Goal: Task Accomplishment & Management: Manage account settings

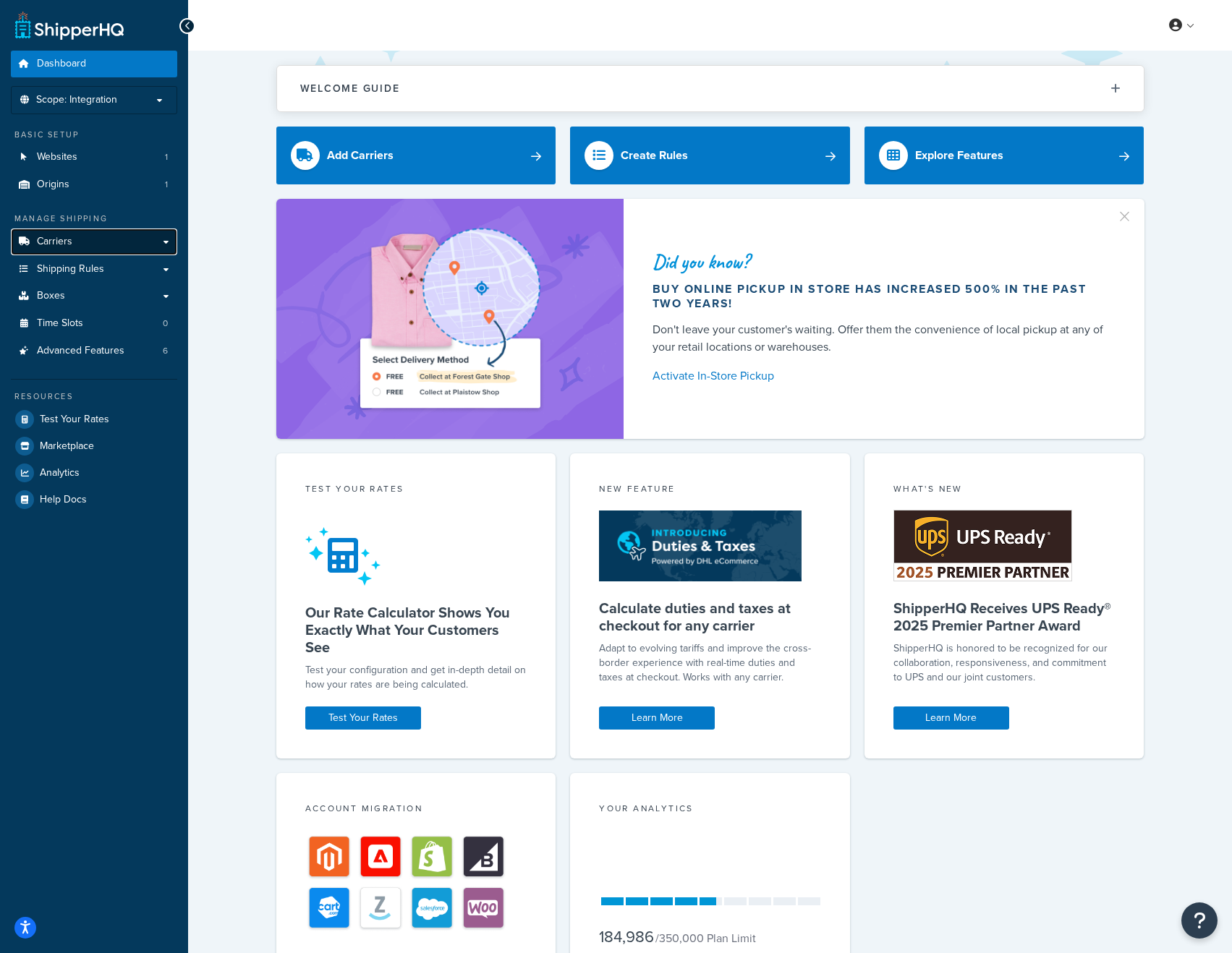
click at [72, 237] on link "Carriers" at bounding box center [93, 242] width 166 height 27
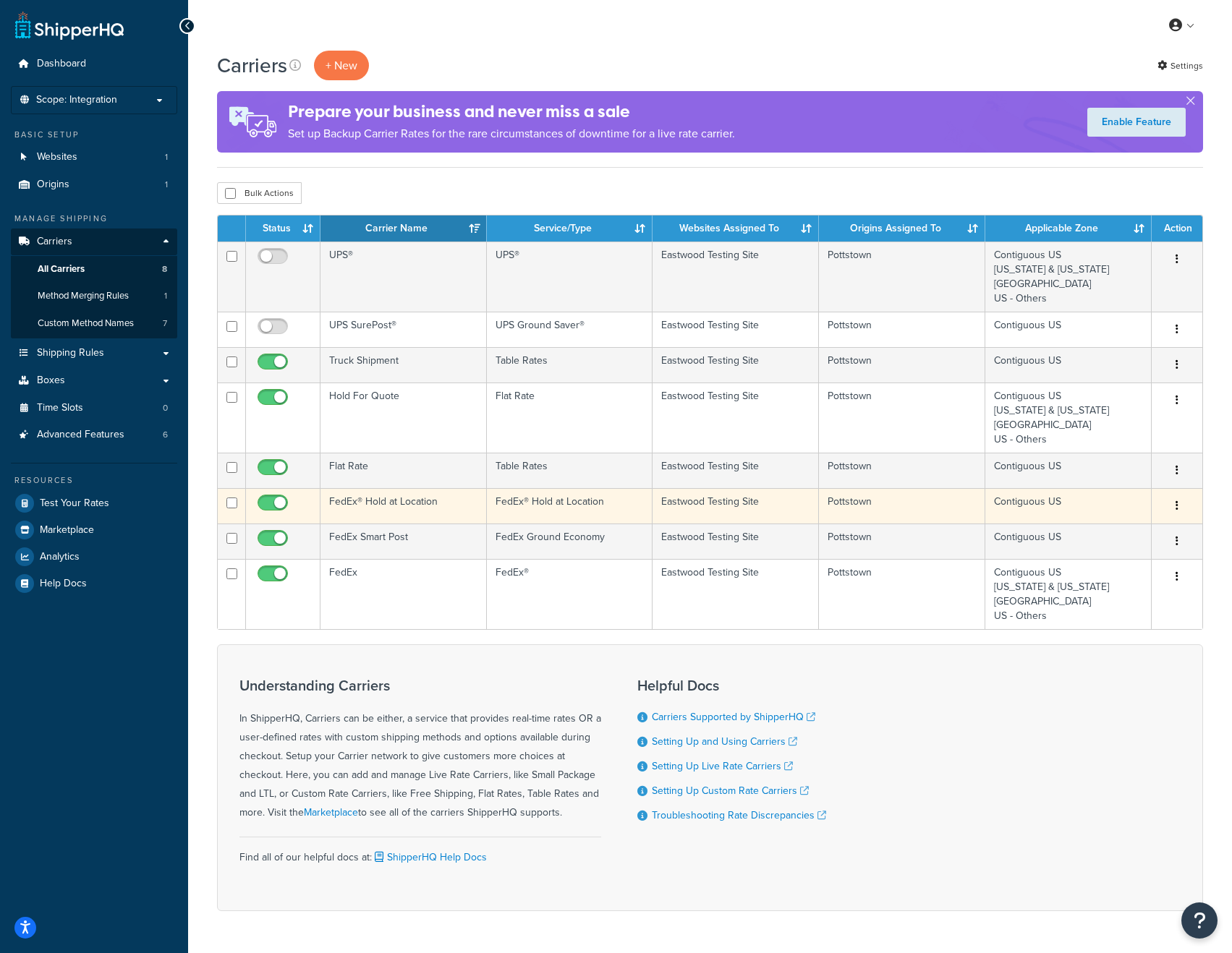
click at [419, 503] on td "FedEx® Hold at Location" at bounding box center [403, 506] width 166 height 35
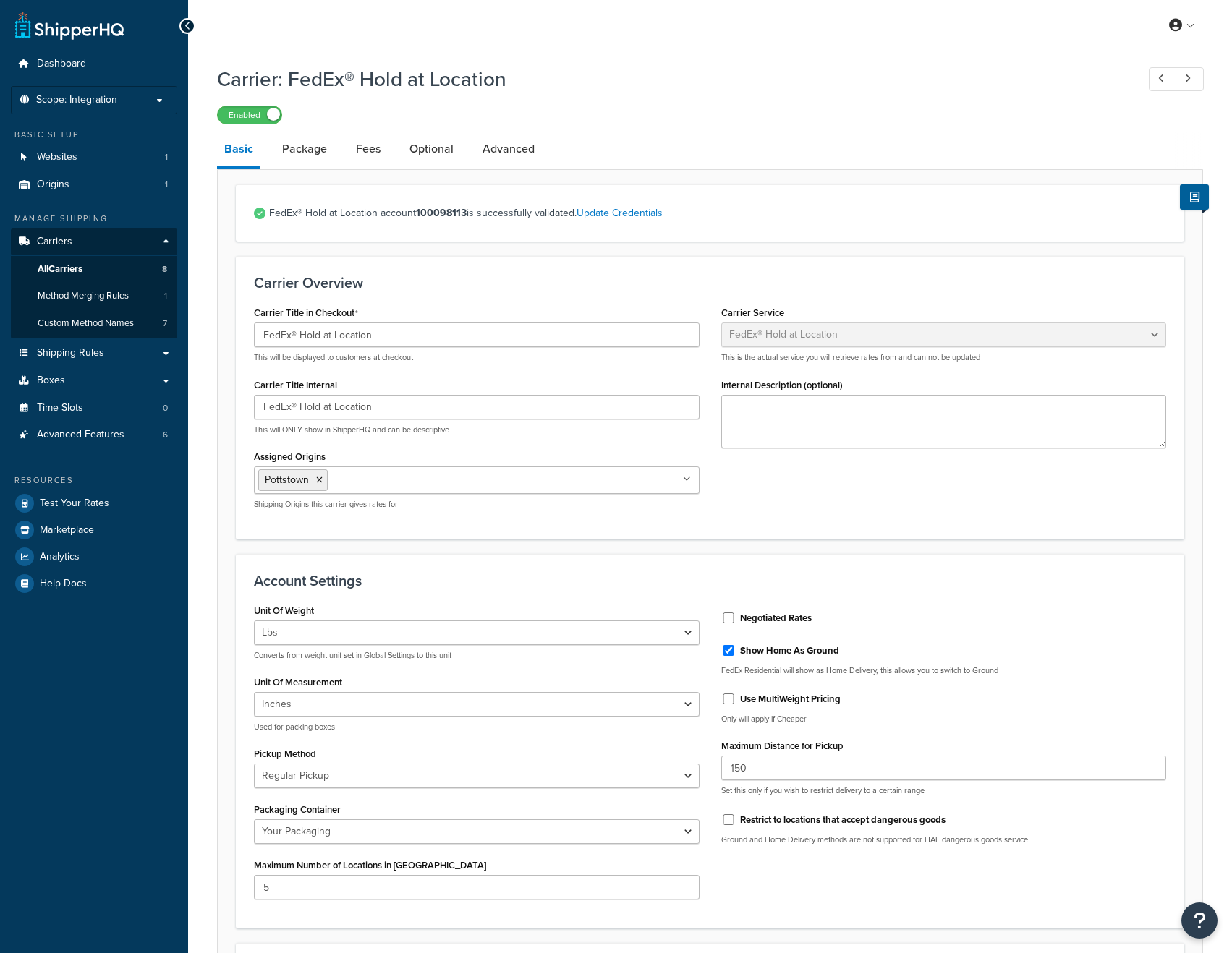
select select "fedExLocation"
select select "REGULAR_PICKUP"
select select "YOUR_PACKAGING"
click at [297, 149] on link "Package" at bounding box center [305, 148] width 60 height 34
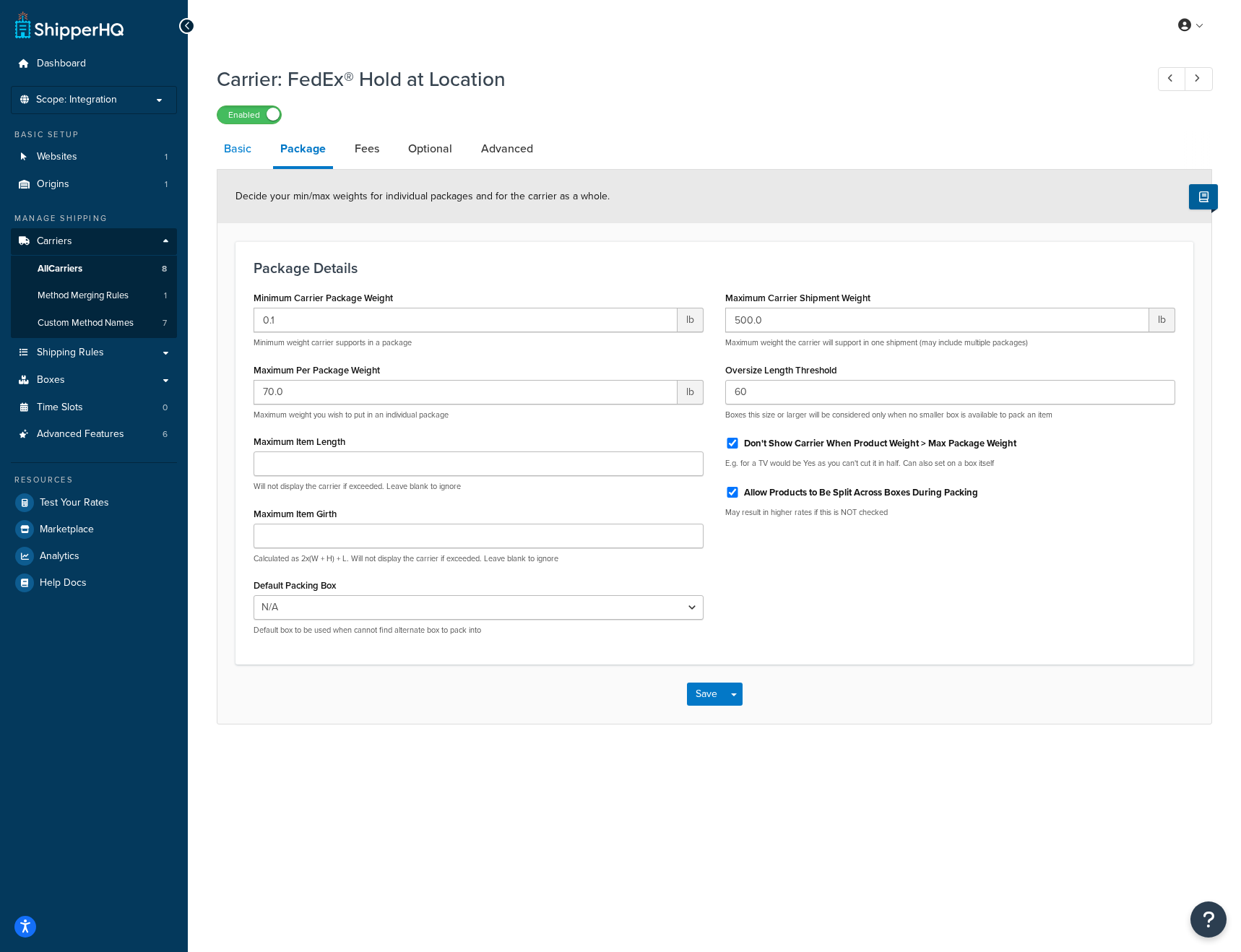
click at [239, 157] on link "Basic" at bounding box center [238, 148] width 42 height 34
select select "fedExLocation"
select select "REGULAR_PICKUP"
select select "YOUR_PACKAGING"
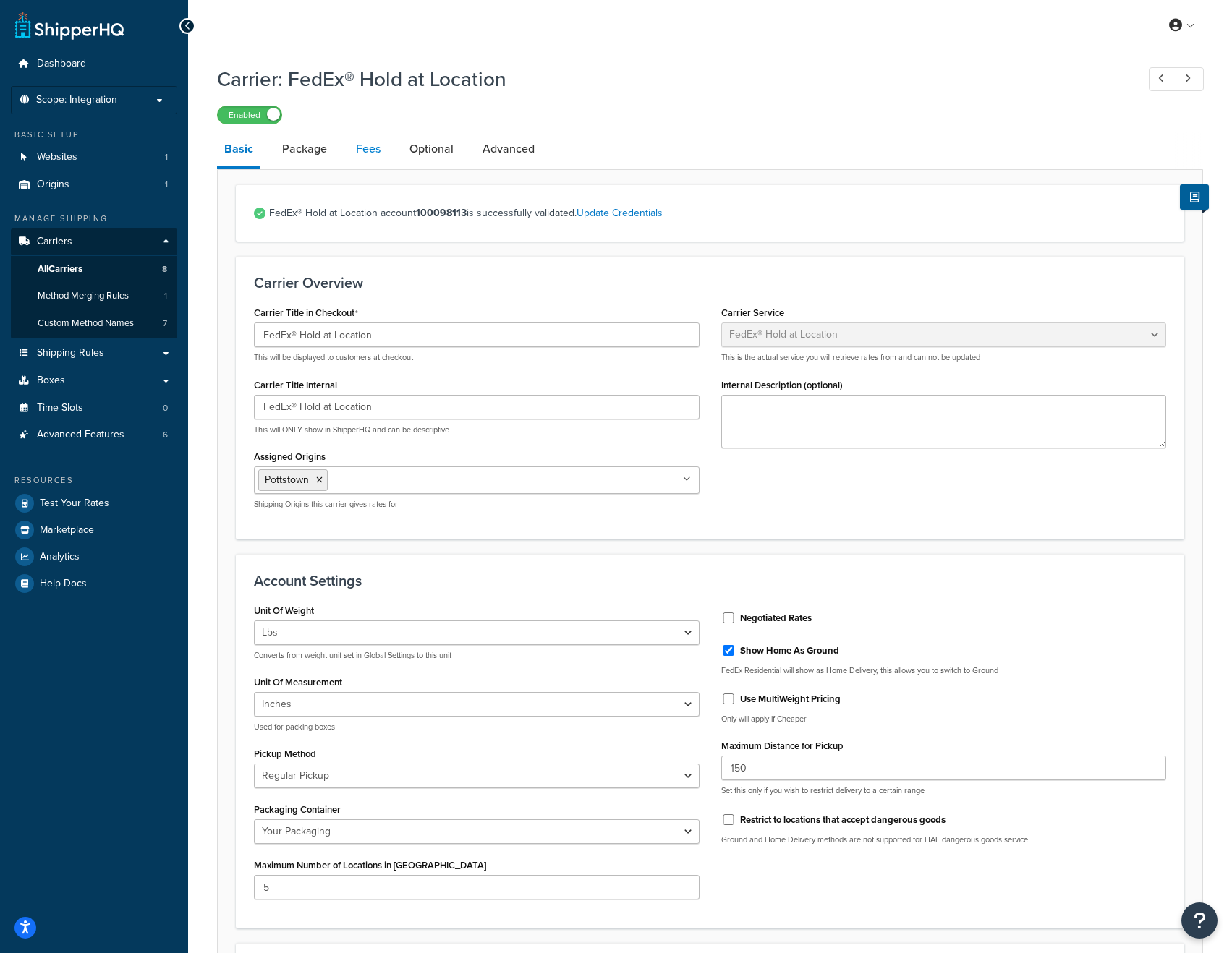
click at [373, 151] on link "Fees" at bounding box center [368, 148] width 39 height 34
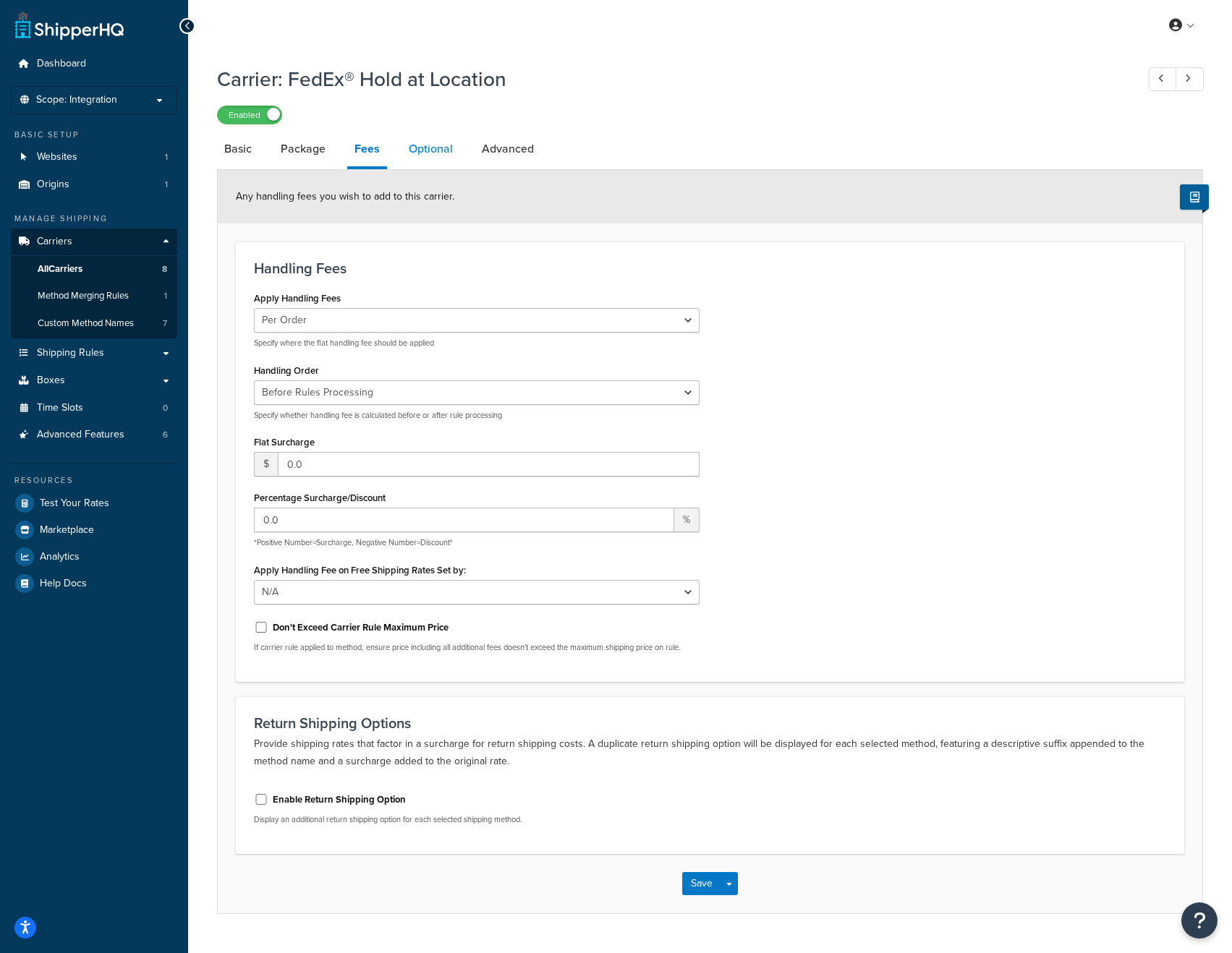
click at [439, 143] on link "Optional" at bounding box center [431, 148] width 59 height 34
select select "business"
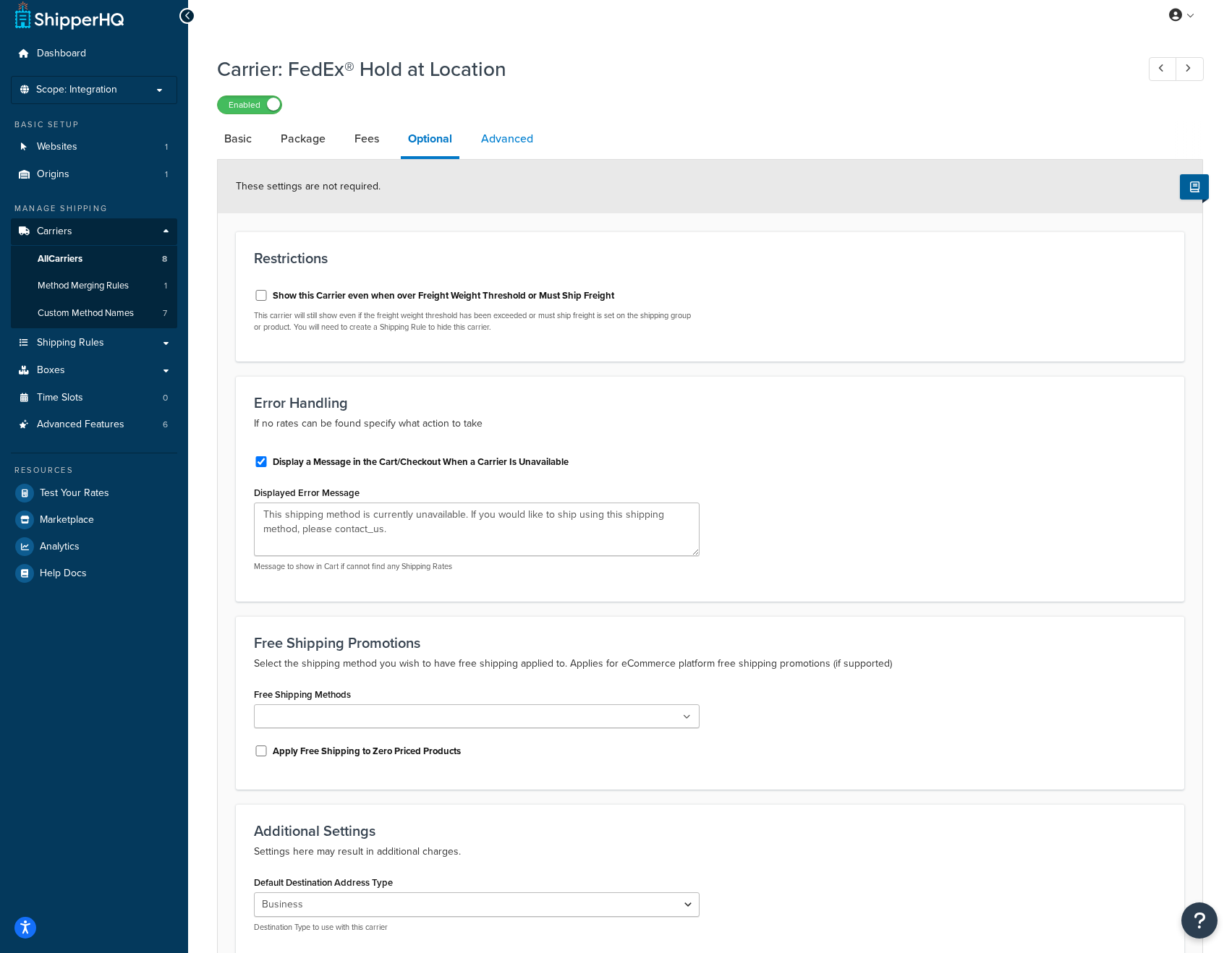
scroll to position [9, 0]
click at [477, 136] on link "Advanced" at bounding box center [507, 139] width 67 height 34
select select "false"
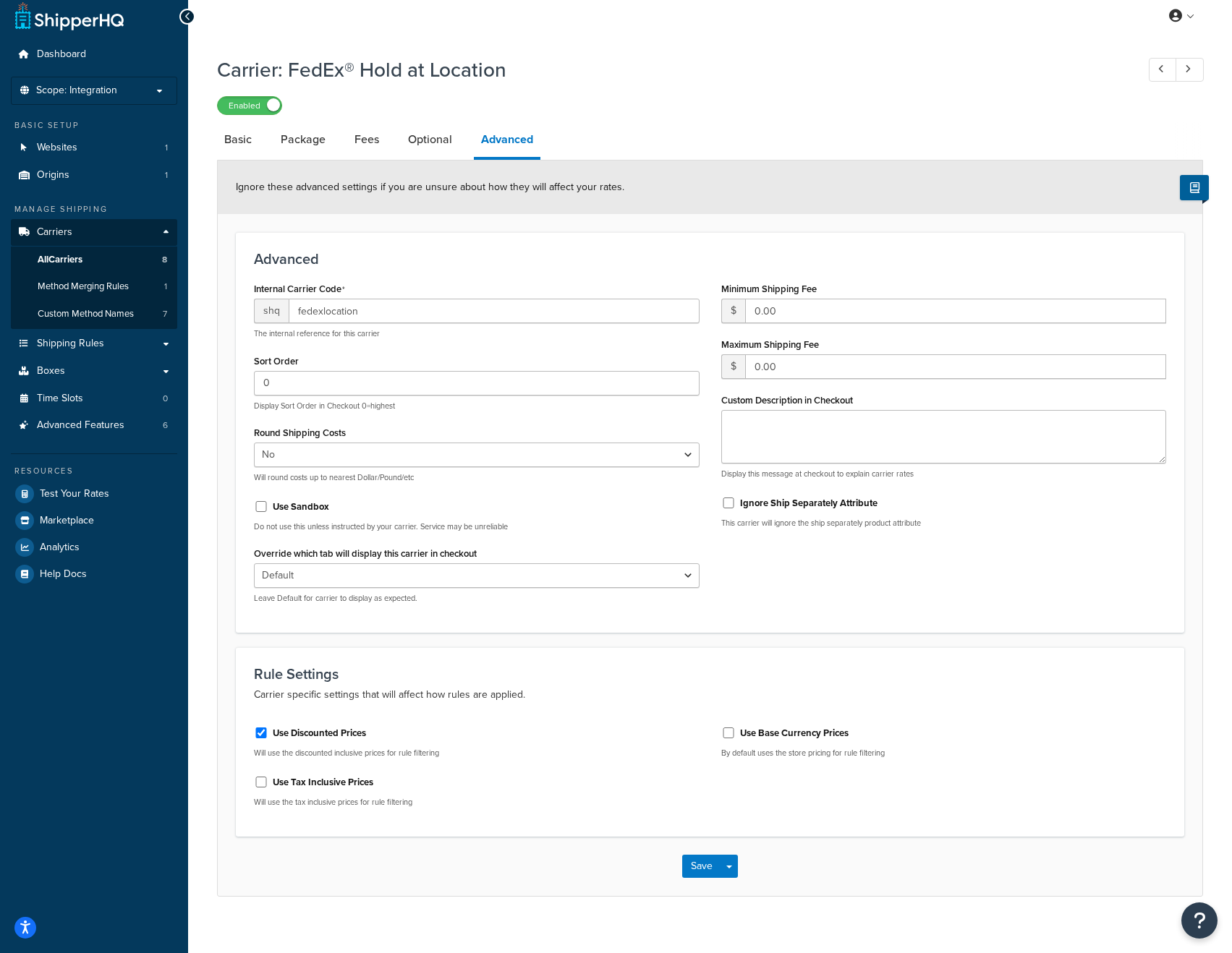
click at [795, 605] on div "Internal Carrier Code shq fedexlocation The internal reference for this carrier…" at bounding box center [710, 447] width 934 height 337
click at [233, 137] on link "Basic" at bounding box center [238, 139] width 42 height 34
select select "fedExLocation"
select select "REGULAR_PICKUP"
select select "YOUR_PACKAGING"
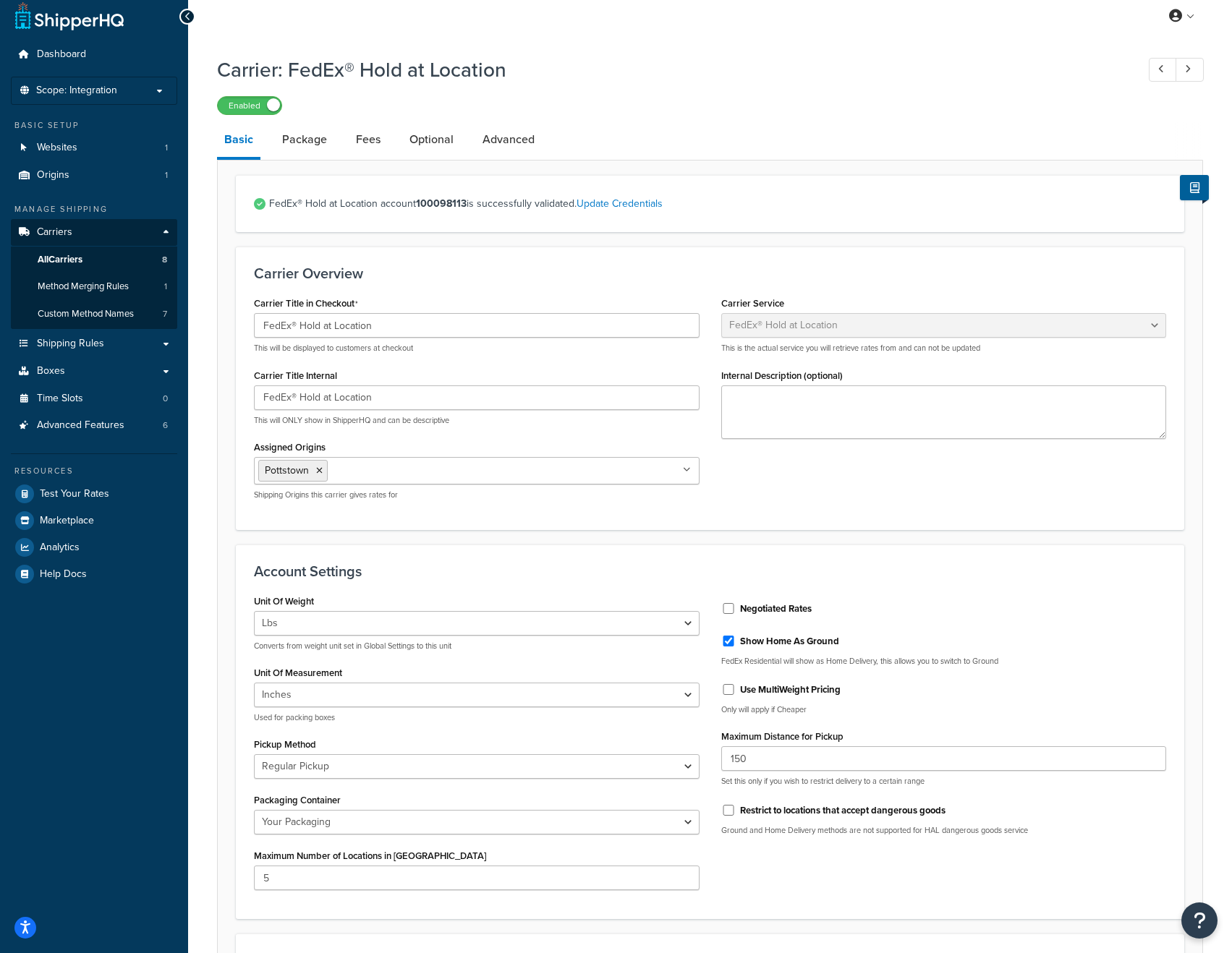
click at [761, 499] on div "Carrier Title in Checkout FedEx® Hold at Location This will be displayed to cus…" at bounding box center [710, 402] width 934 height 218
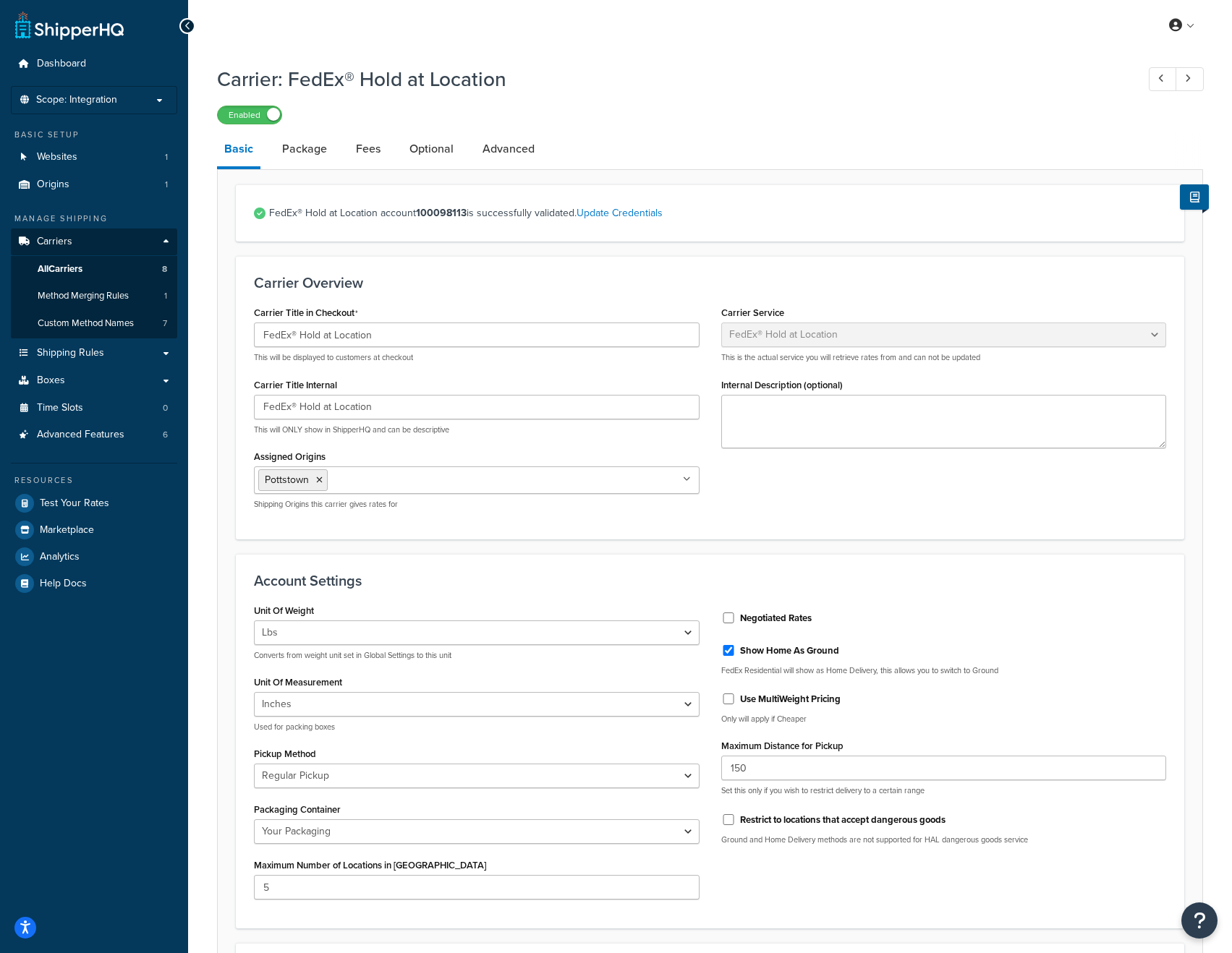
click at [641, 527] on div "Carrier Overview Carrier Title in Checkout FedEx® Hold at Location This will be…" at bounding box center [709, 398] width 948 height 283
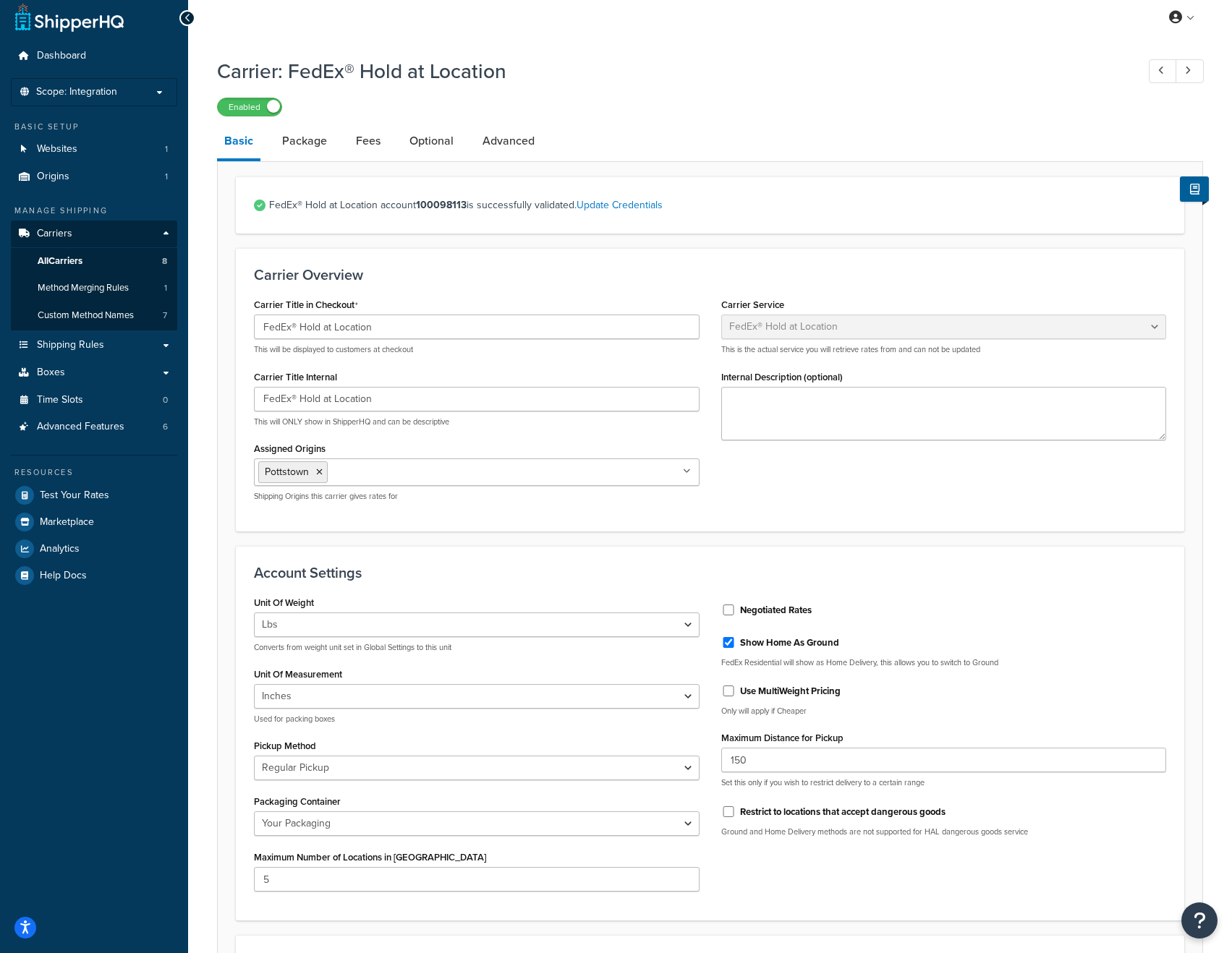
scroll to position [7, 0]
click at [312, 138] on link "Package" at bounding box center [305, 141] width 60 height 34
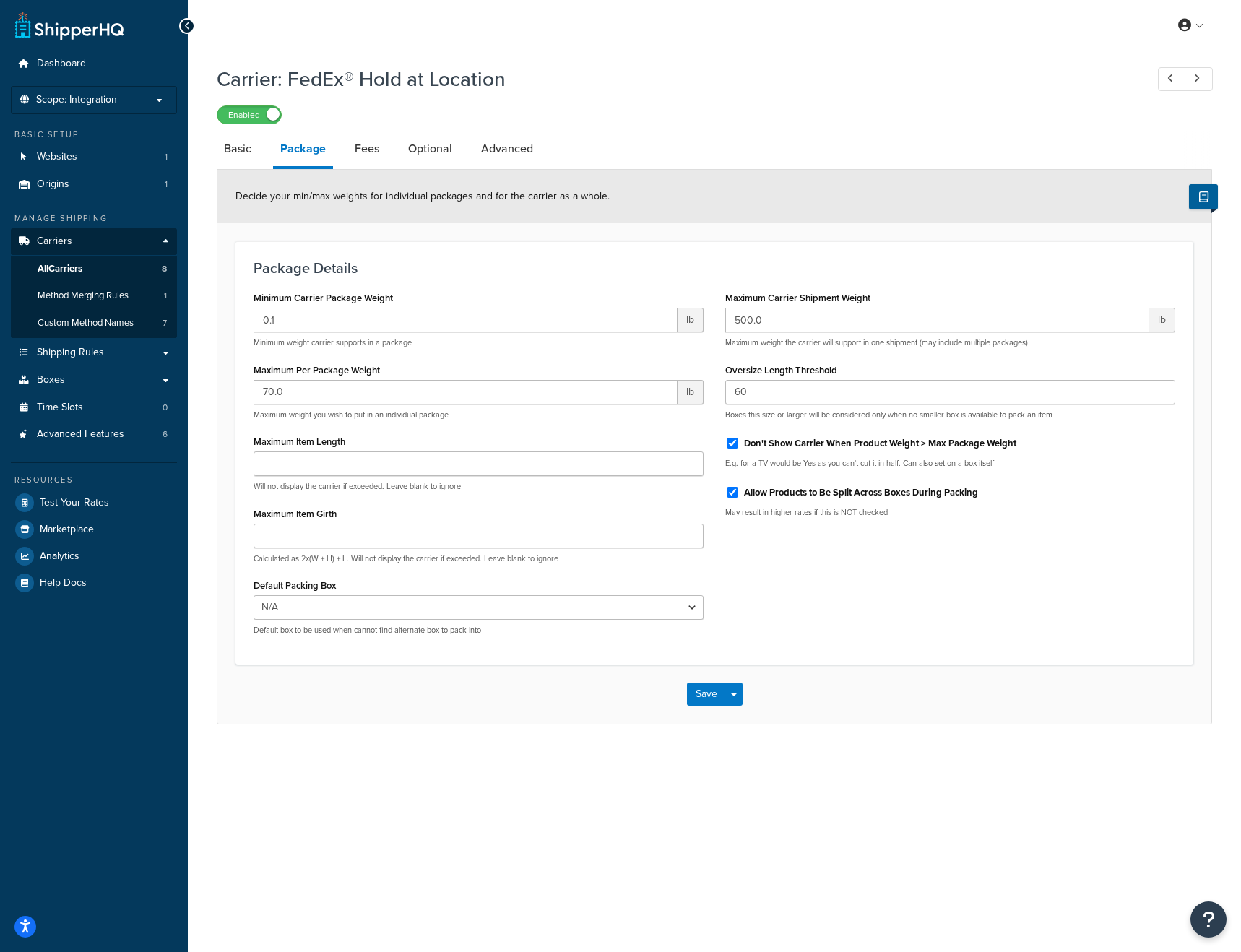
click at [565, 788] on div "My Profile Billing Global Settings Contact Us Logout Carrier: FedEx® Hold at Lo…" at bounding box center [714, 476] width 1053 height 952
click at [597, 808] on div "My Profile Billing Global Settings Contact Us Logout Carrier: FedEx® Hold at Lo…" at bounding box center [714, 476] width 1053 height 952
click at [575, 802] on div "My Profile Billing Global Settings Contact Us Logout Carrier: FedEx® Hold at Lo…" at bounding box center [714, 476] width 1053 height 952
click at [570, 801] on div "My Profile Billing Global Settings Contact Us Logout Carrier: FedEx® Hold at Lo…" at bounding box center [714, 476] width 1053 height 952
click at [429, 152] on link "Optional" at bounding box center [430, 148] width 59 height 34
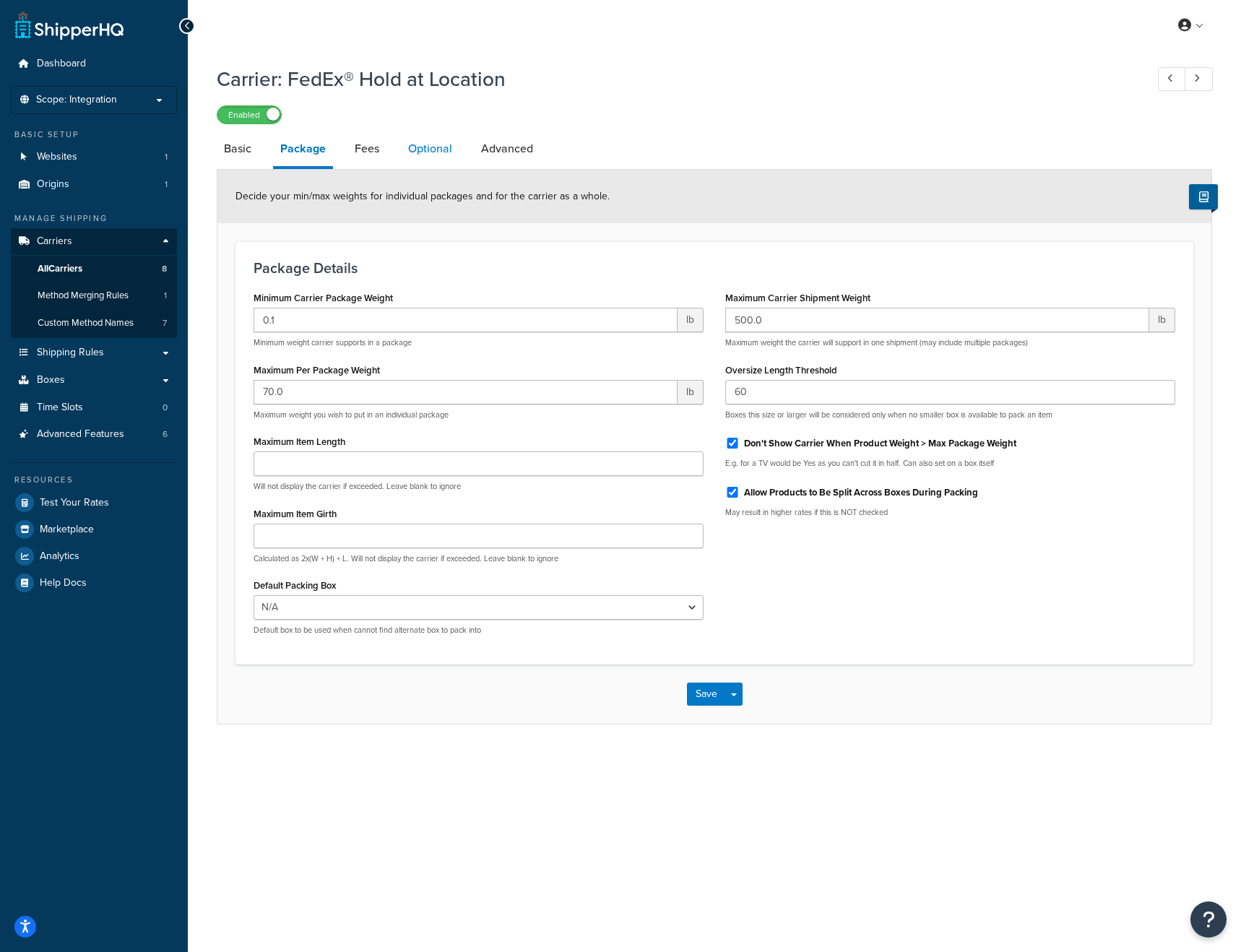
select select "business"
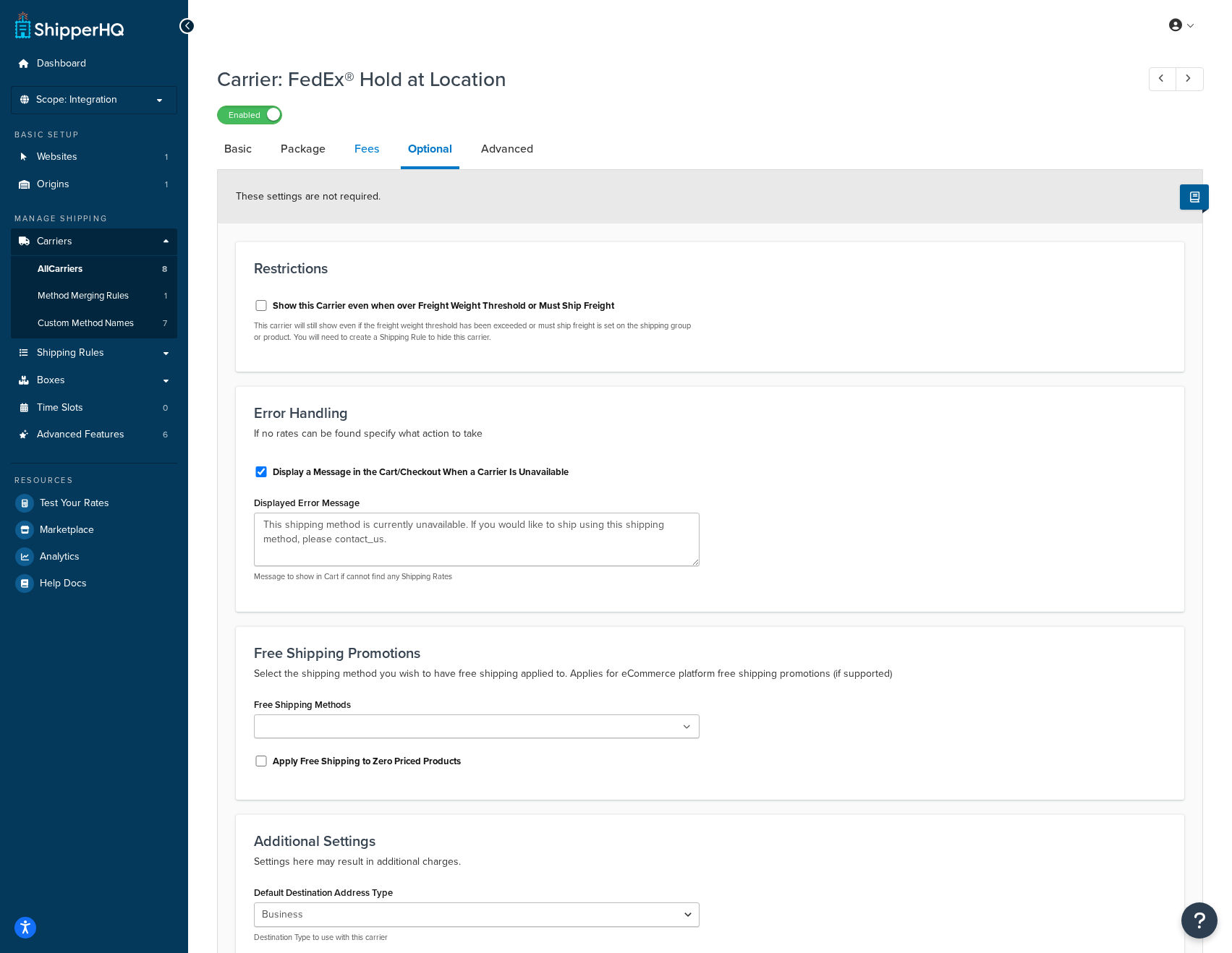
click at [368, 141] on link "Fees" at bounding box center [367, 148] width 39 height 34
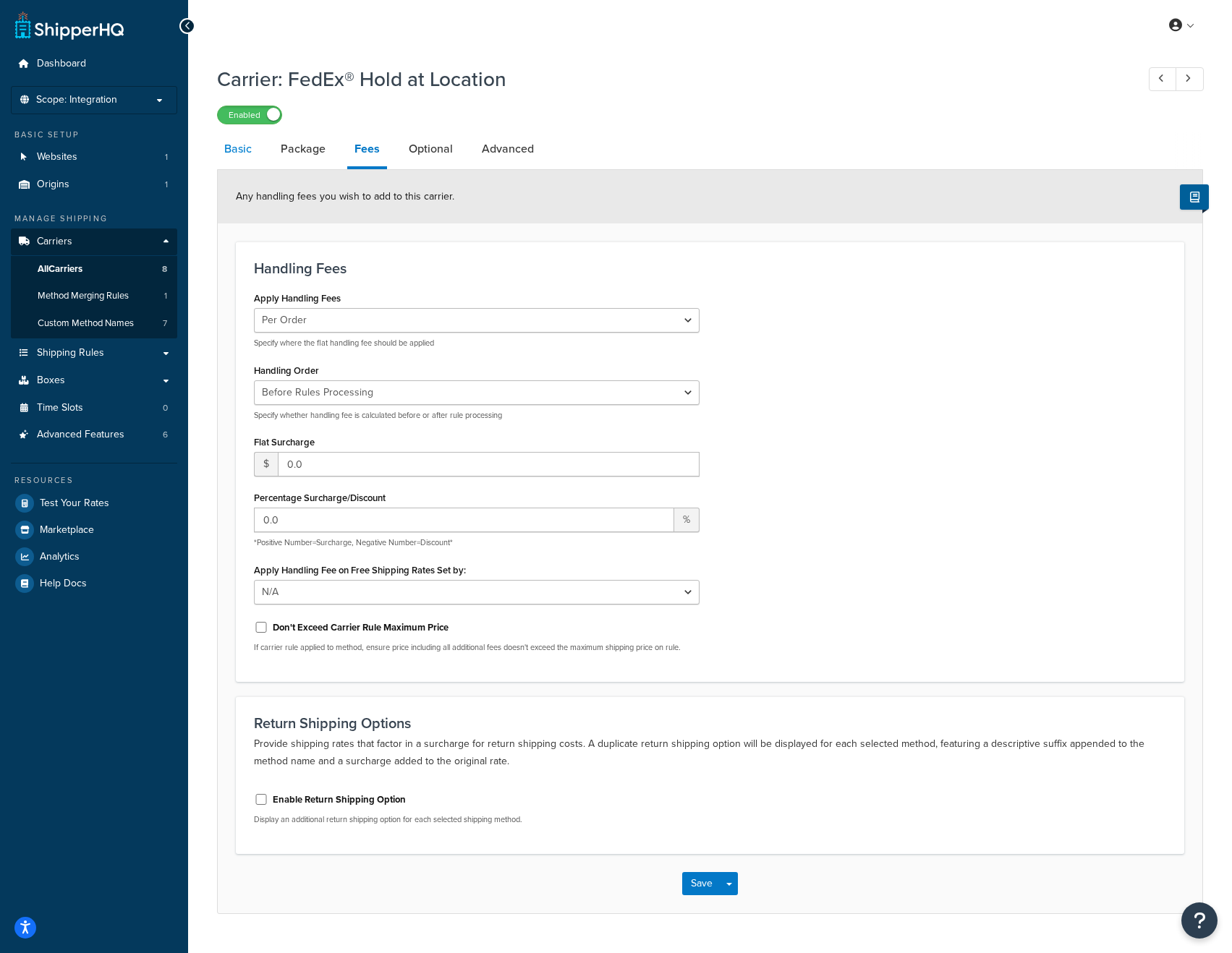
click at [225, 138] on link "Basic" at bounding box center [238, 148] width 42 height 34
select select "fedExLocation"
select select "REGULAR_PICKUP"
select select "YOUR_PACKAGING"
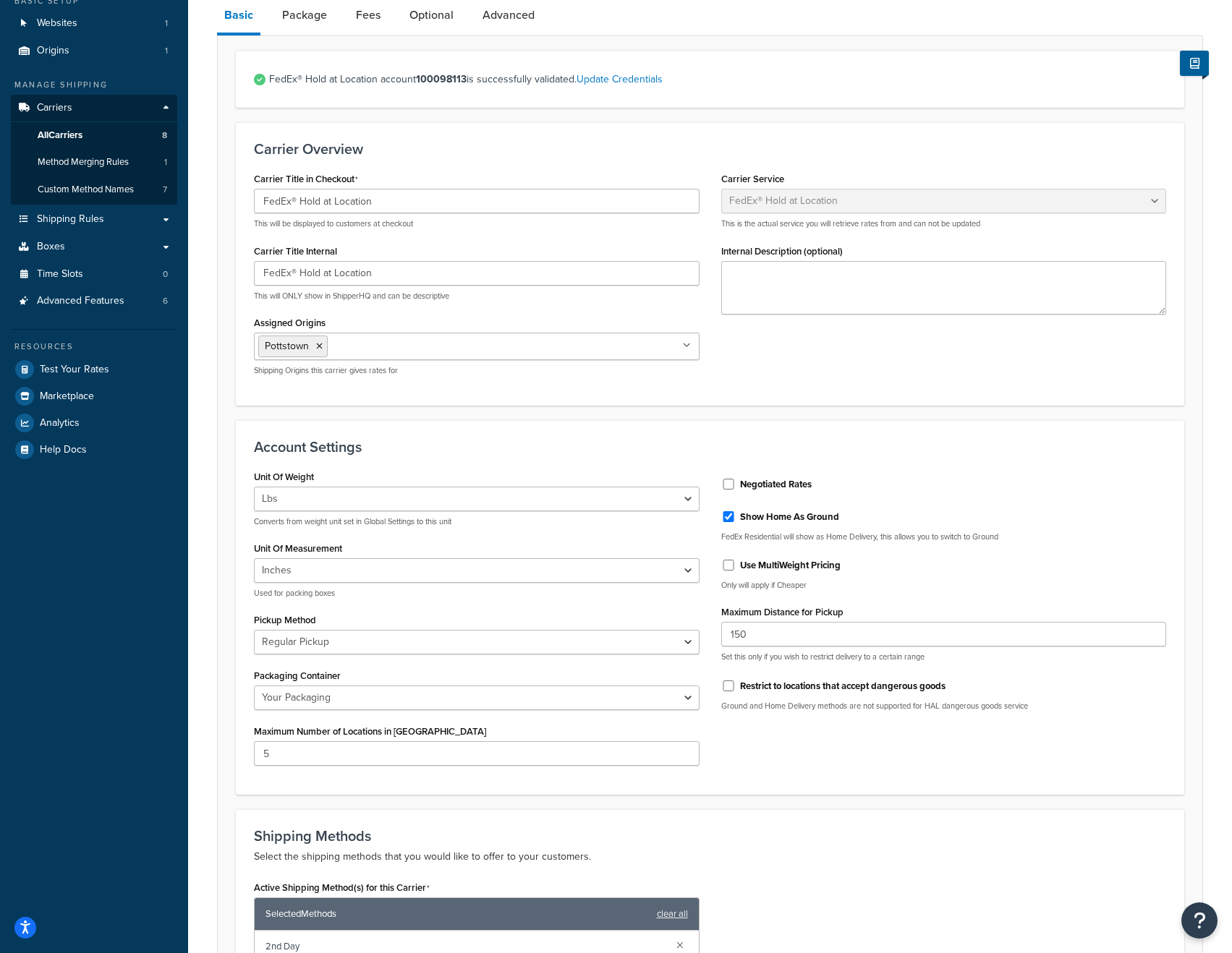
scroll to position [135, 0]
click at [728, 479] on input "Negotiated Rates" at bounding box center [728, 483] width 15 height 11
checkbox input "true"
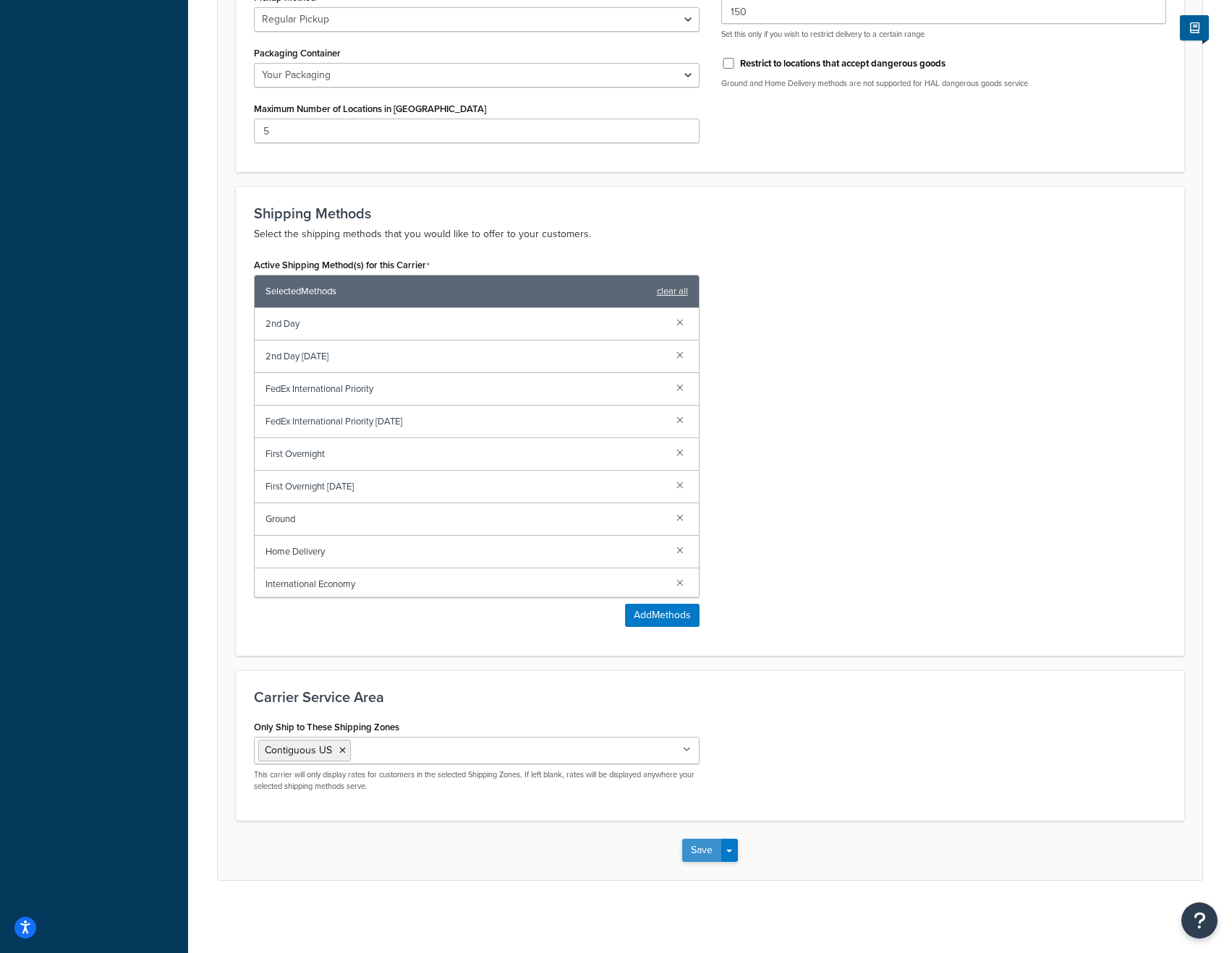
scroll to position [758, 0]
click at [710, 841] on button "Save" at bounding box center [701, 851] width 39 height 23
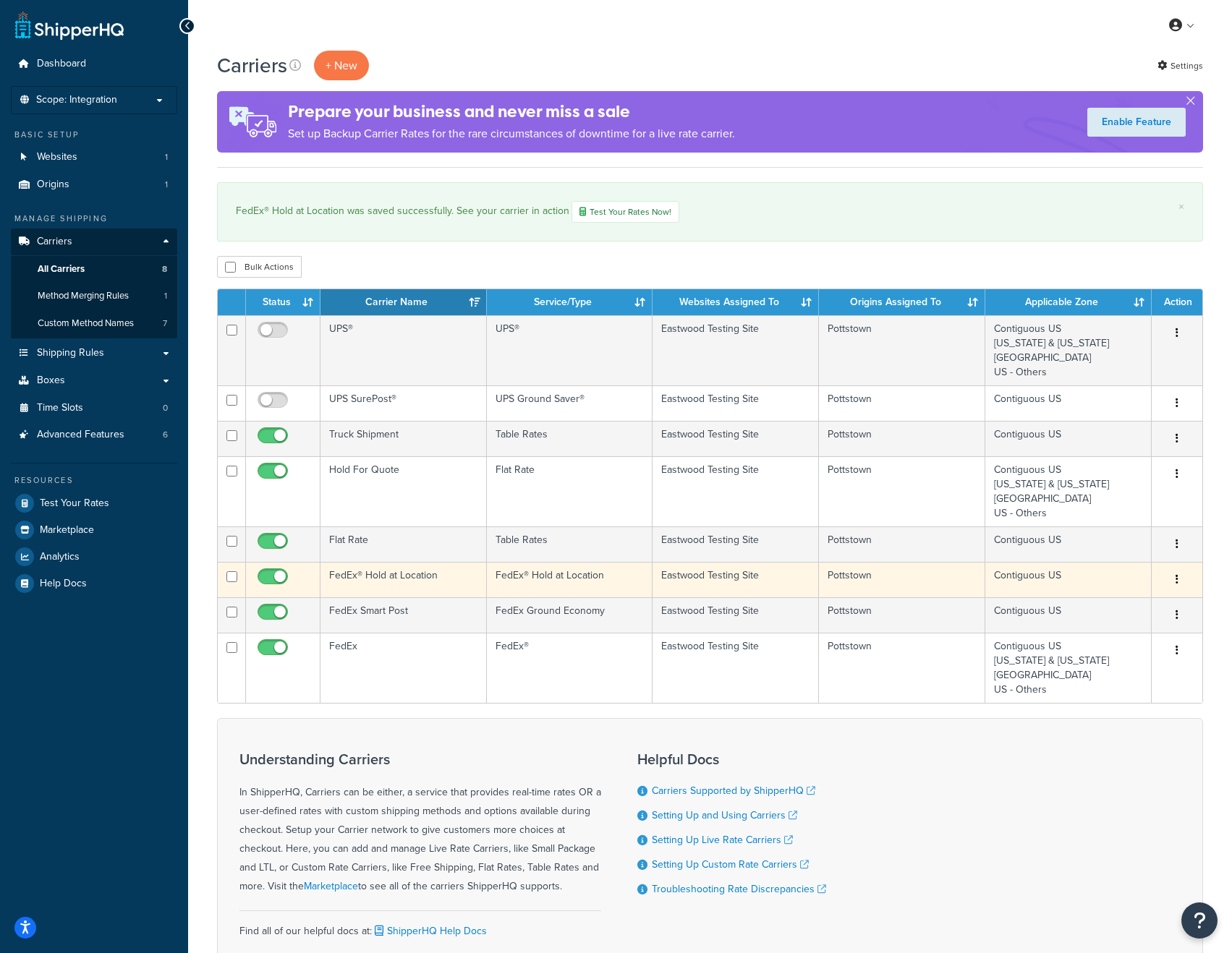
click at [393, 572] on td "FedEx® Hold at Location" at bounding box center [403, 579] width 166 height 35
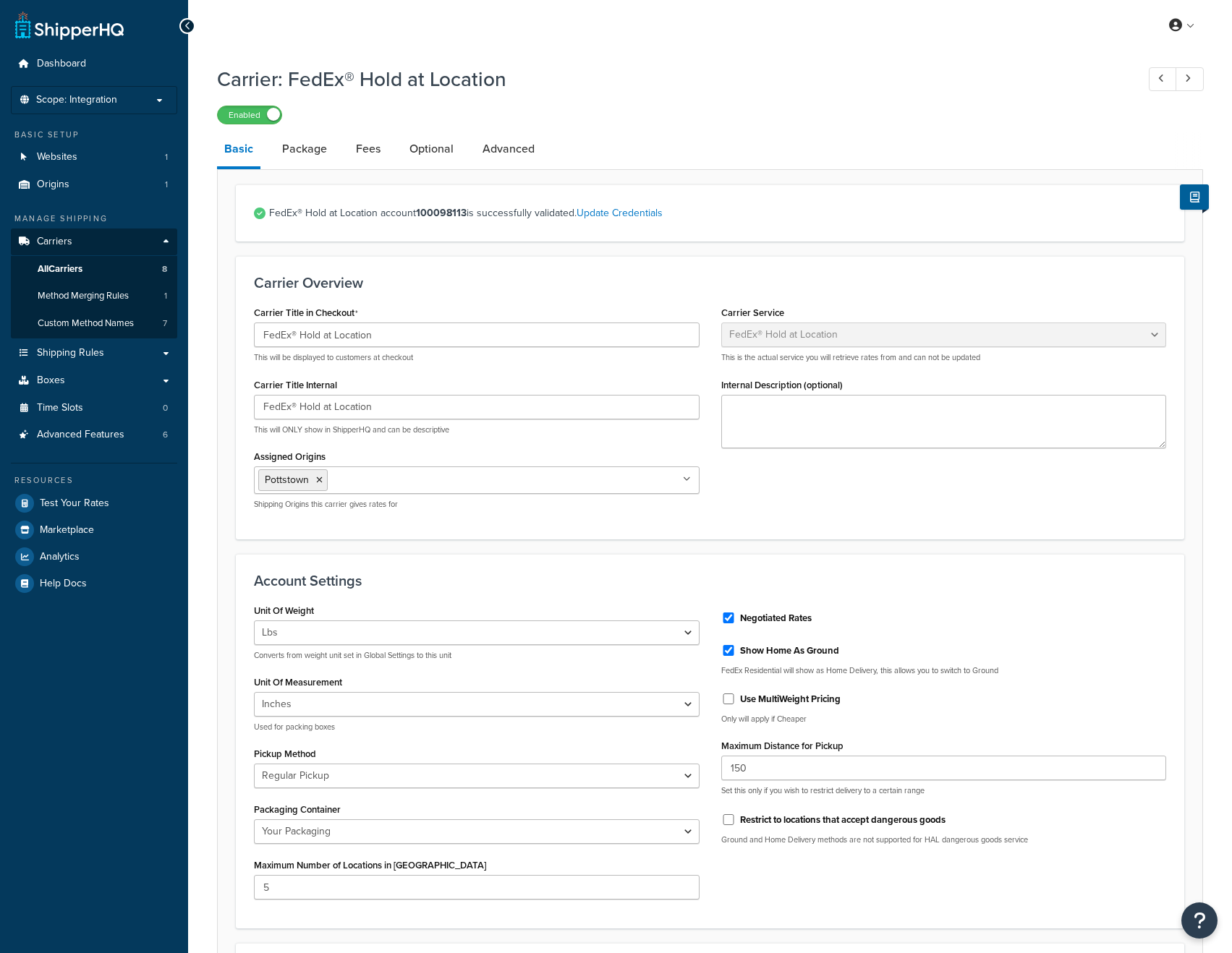
select select "fedExLocation"
select select "REGULAR_PICKUP"
select select "YOUR_PACKAGING"
click at [357, 126] on div "Carrier: FedEx® Hold at Location Enabled Basic Package Fees Optional Advanced F…" at bounding box center [710, 847] width 986 height 1579
click at [370, 153] on link "Fees" at bounding box center [368, 148] width 39 height 34
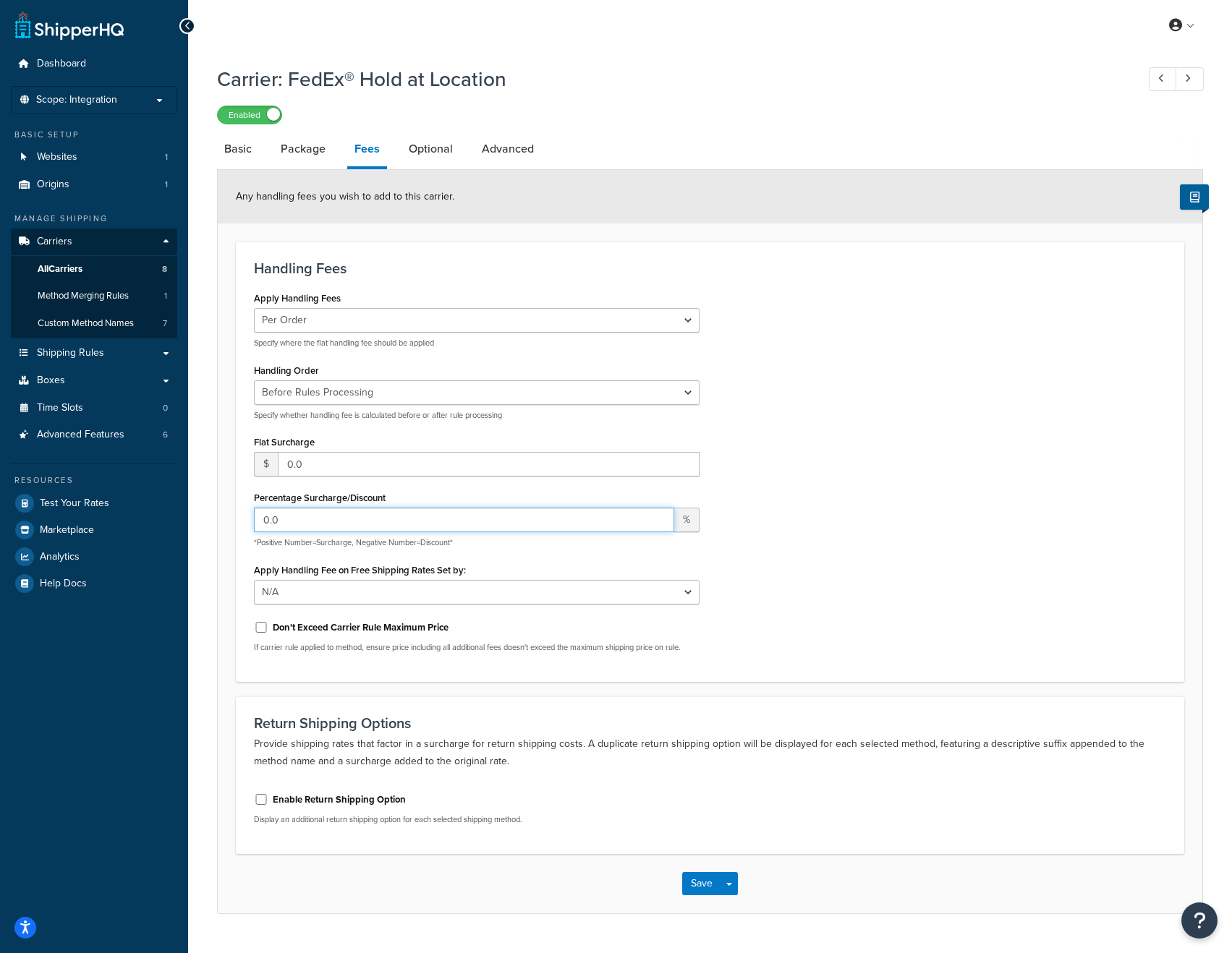
click at [306, 522] on input "0.0" at bounding box center [464, 520] width 420 height 24
click at [83, 265] on span "All Carriers" at bounding box center [60, 269] width 45 height 12
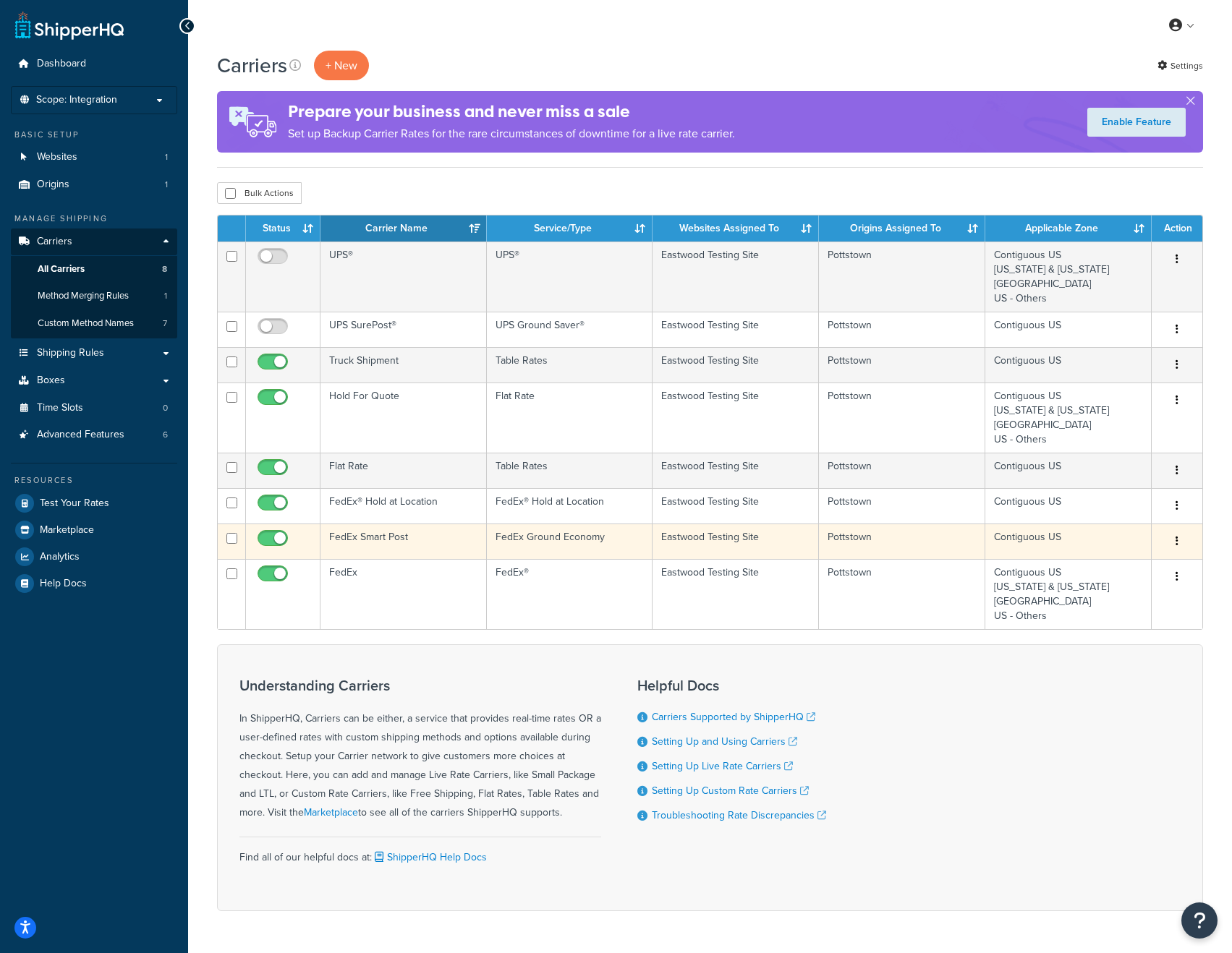
click at [400, 543] on td "FedEx Smart Post" at bounding box center [403, 541] width 166 height 35
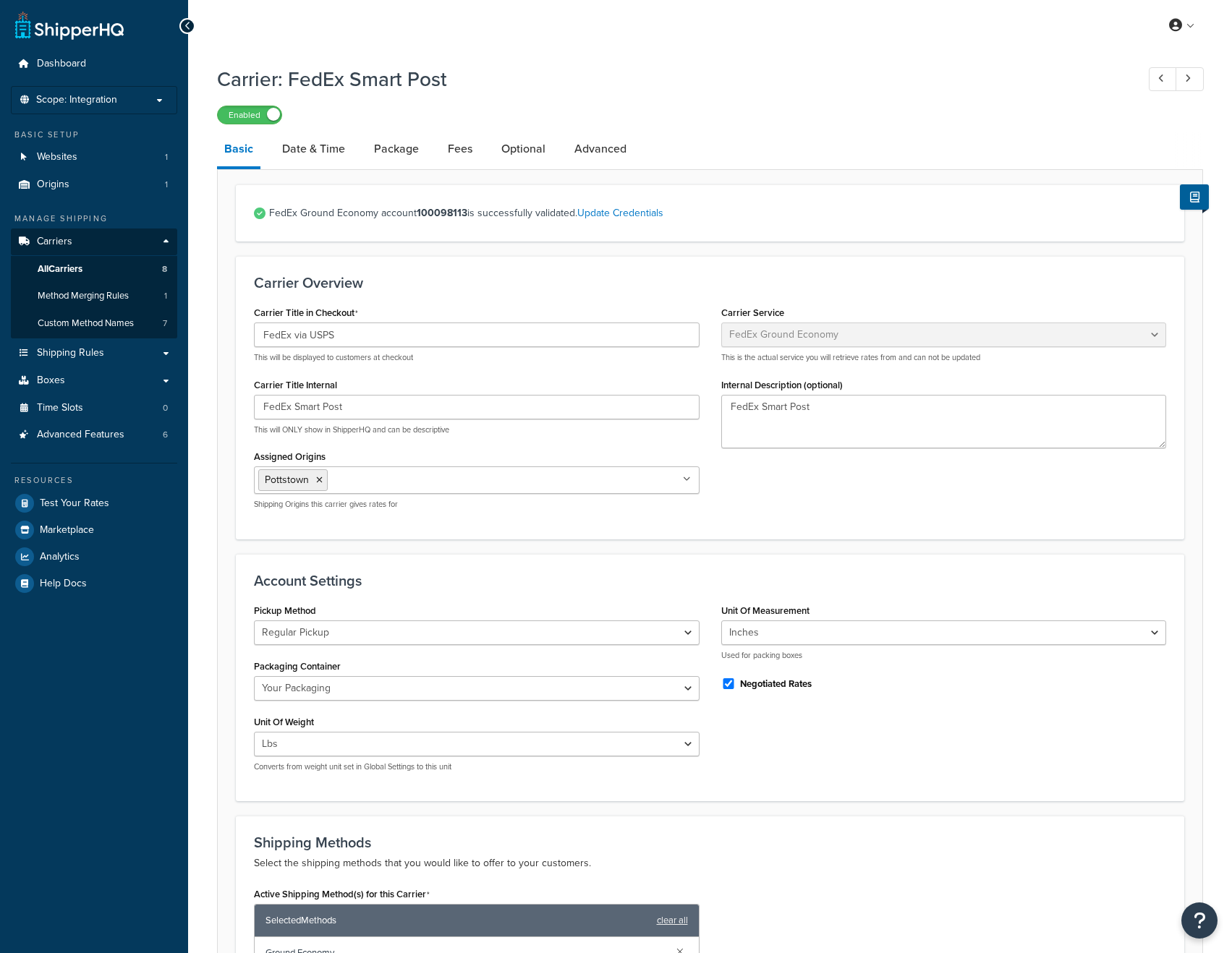
select select "smartPost"
select select "REGULAR_PICKUP"
select select "YOUR_PACKAGING"
drag, startPoint x: 285, startPoint y: 332, endPoint x: 302, endPoint y: 338, distance: 18.0
click at [288, 333] on input "FedEx via USPS" at bounding box center [477, 335] width 445 height 24
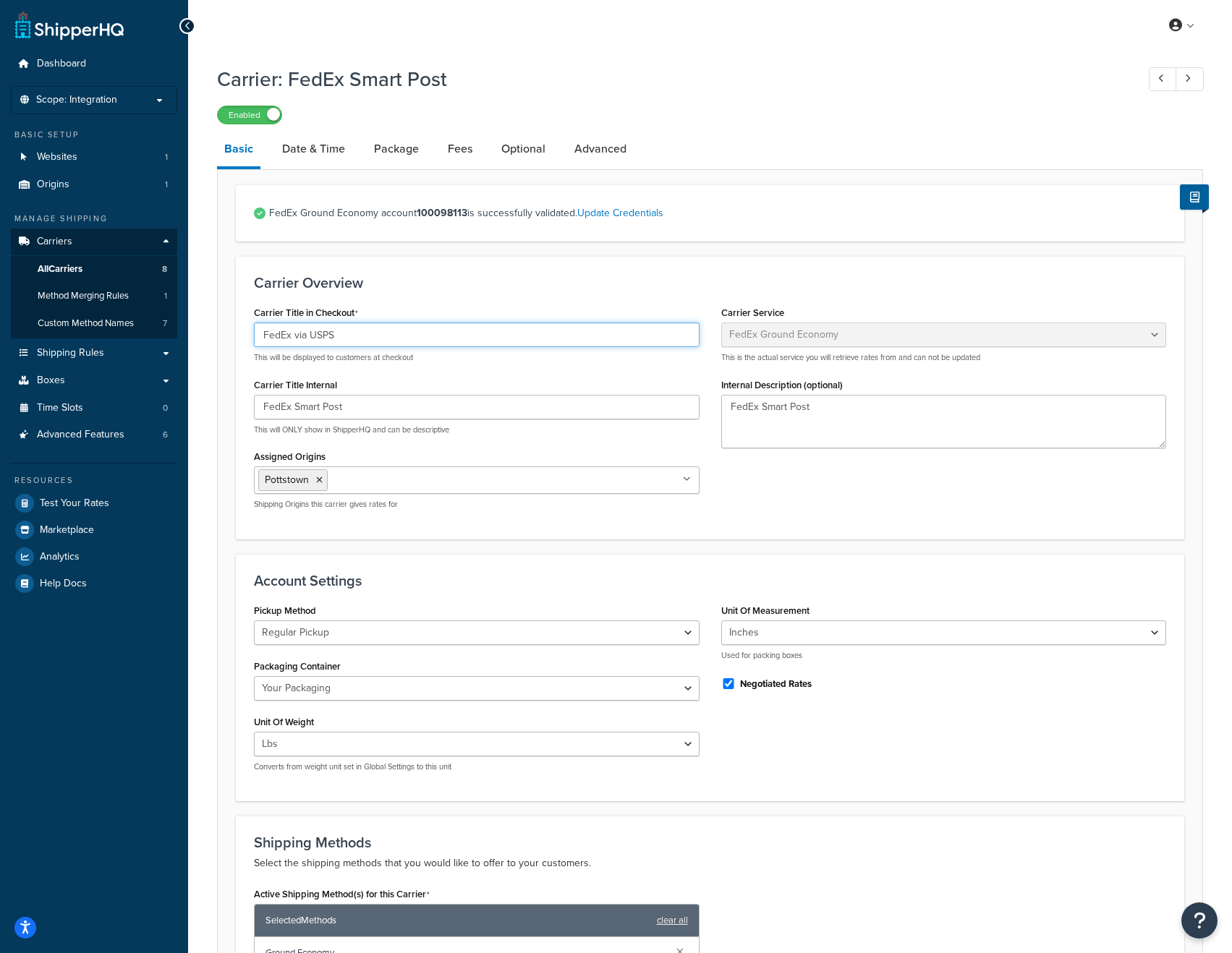
drag, startPoint x: 294, startPoint y: 337, endPoint x: 368, endPoint y: 340, distance: 74.1
click at [368, 340] on input "FedEx via USPS" at bounding box center [477, 335] width 445 height 24
type input "FedEx Economy"
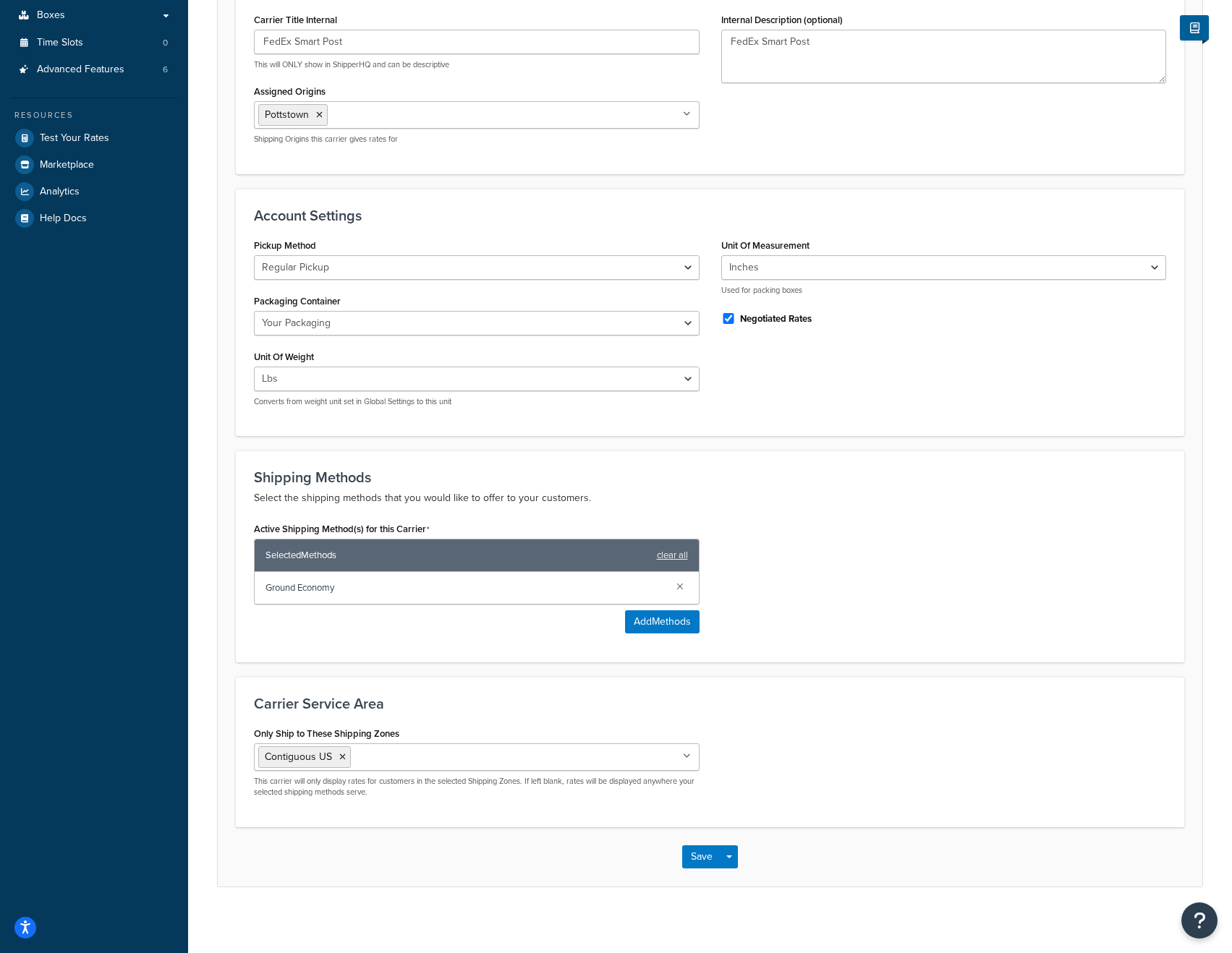
scroll to position [373, 0]
